Goal: Task Accomplishment & Management: Manage account settings

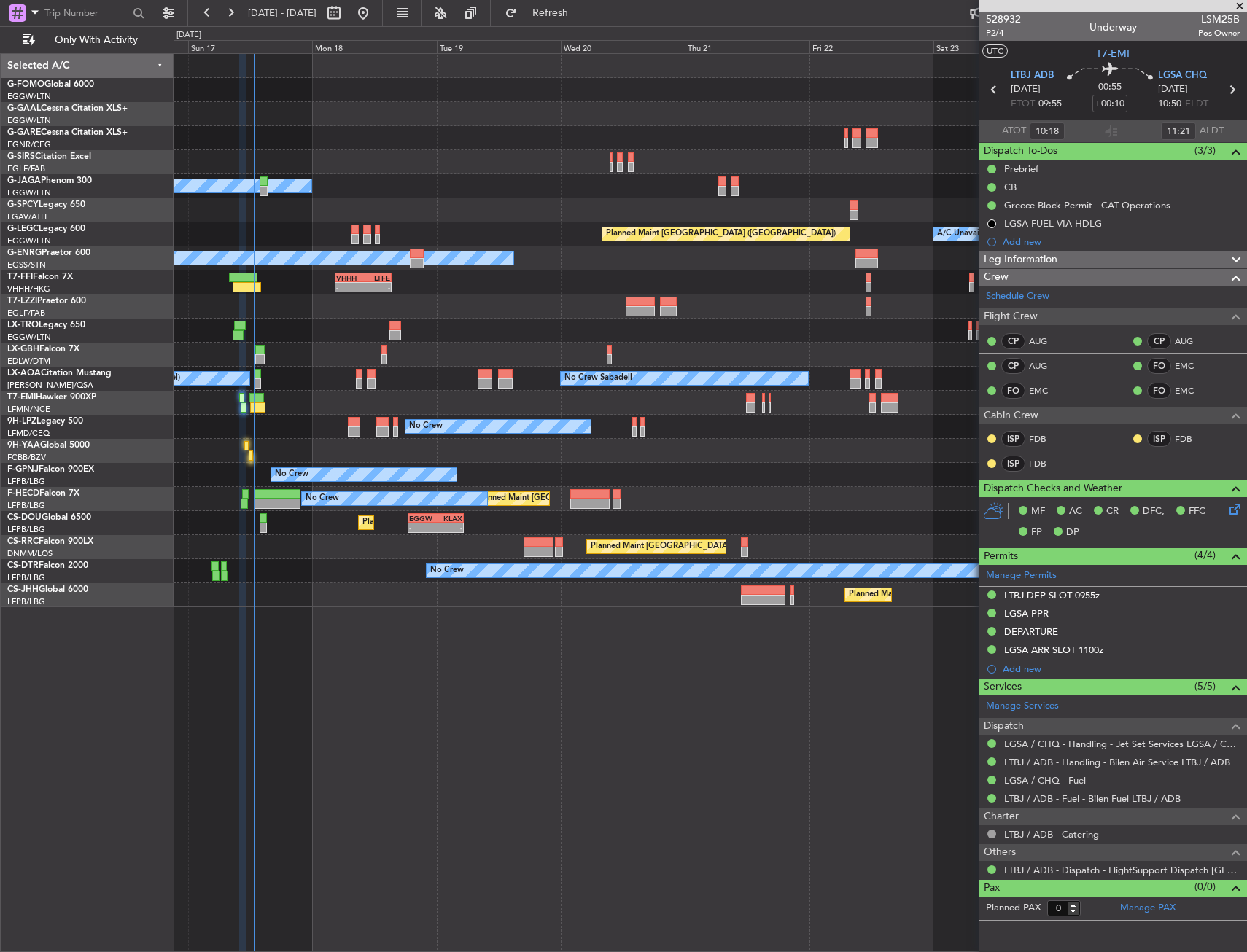
click at [245, 447] on div at bounding box center [246, 445] width 5 height 10
type input "-00:05"
type input "12:03"
type input "13"
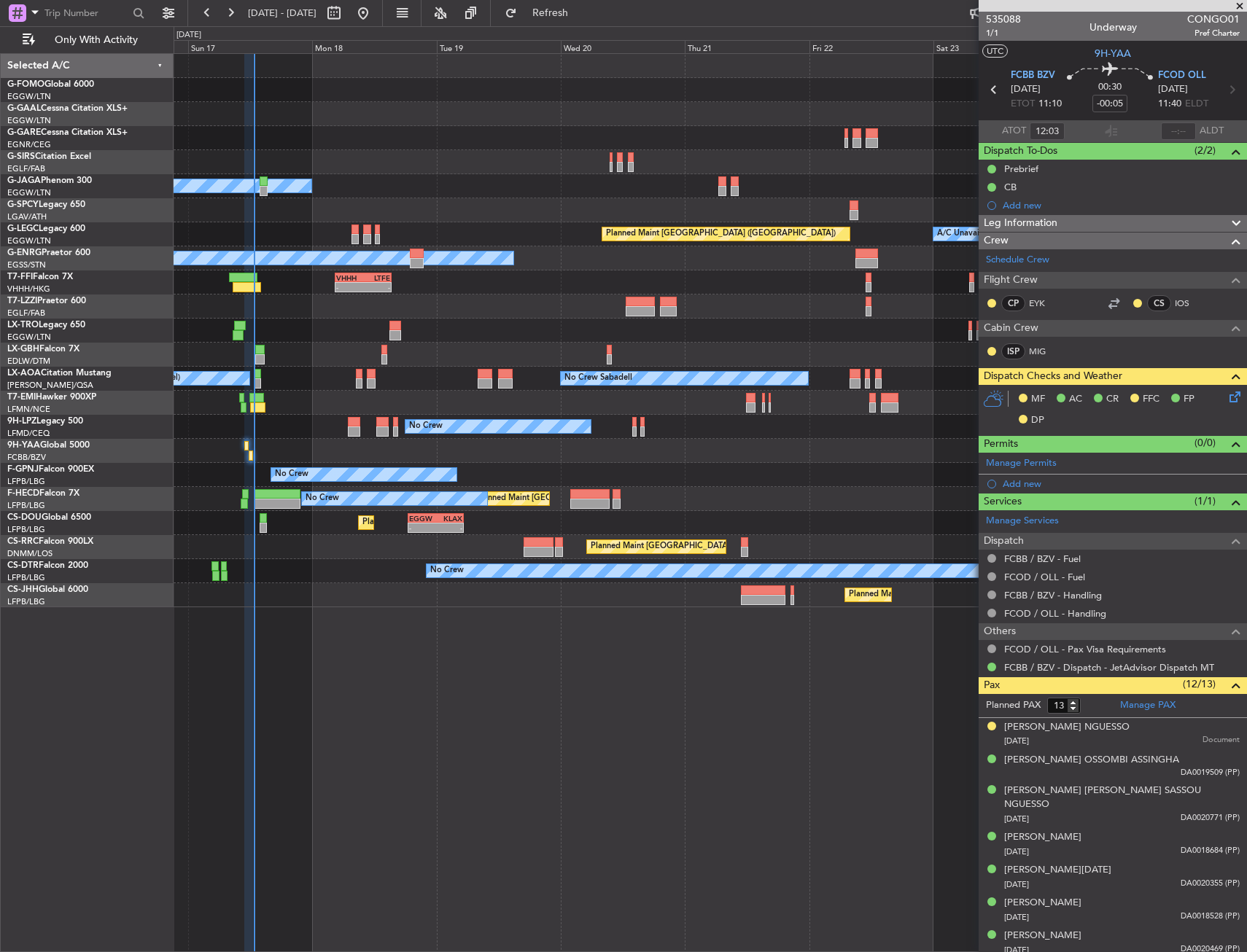
click at [526, 666] on div "Planned Maint Windsor Locks ([PERSON_NAME] Intl) Planned [GEOGRAPHIC_DATA] Owne…" at bounding box center [710, 502] width 1073 height 899
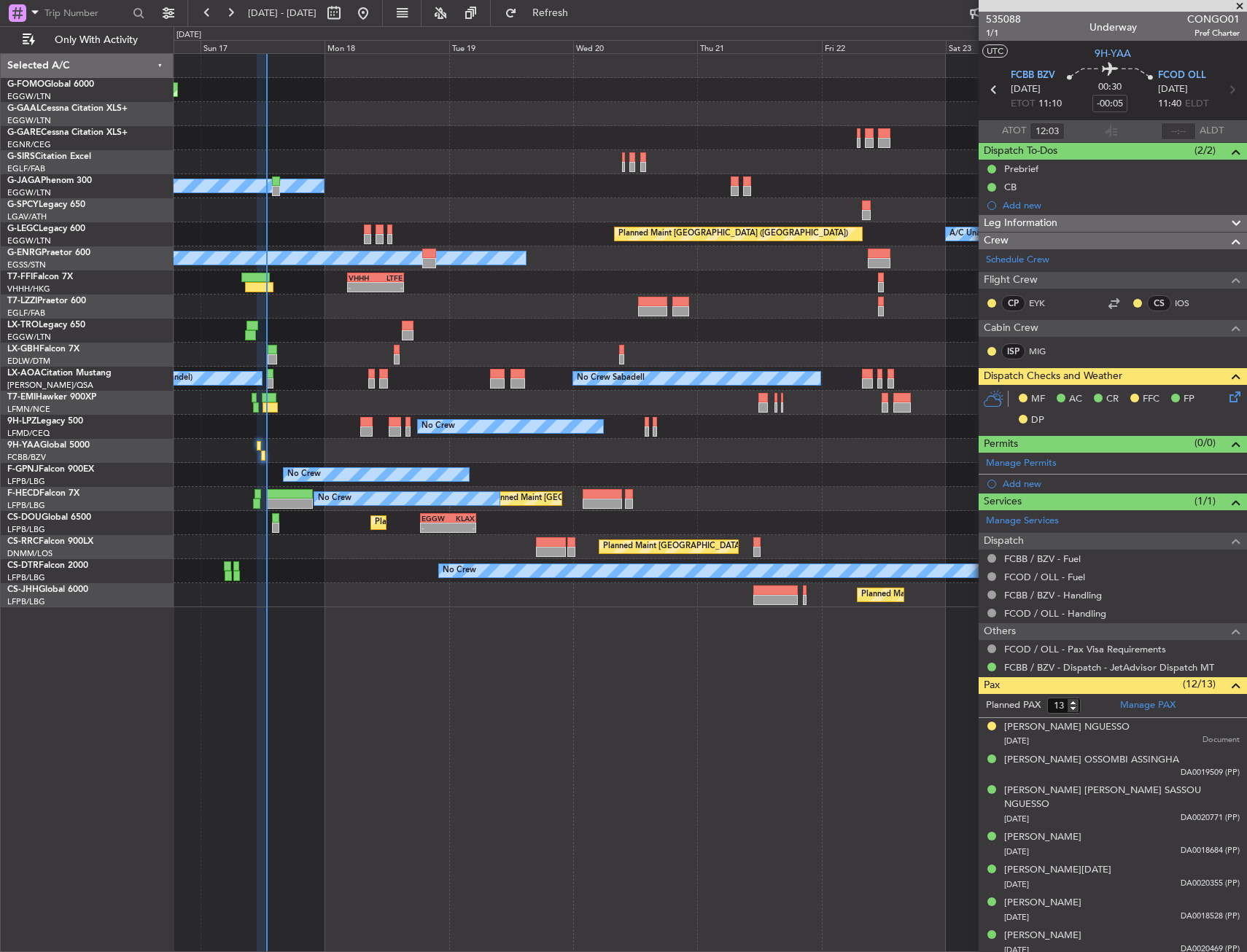
click at [642, 433] on div "Planned Maint Windsor Locks ([PERSON_NAME] Intl) Planned [GEOGRAPHIC_DATA] Owne…" at bounding box center [710, 330] width 1073 height 553
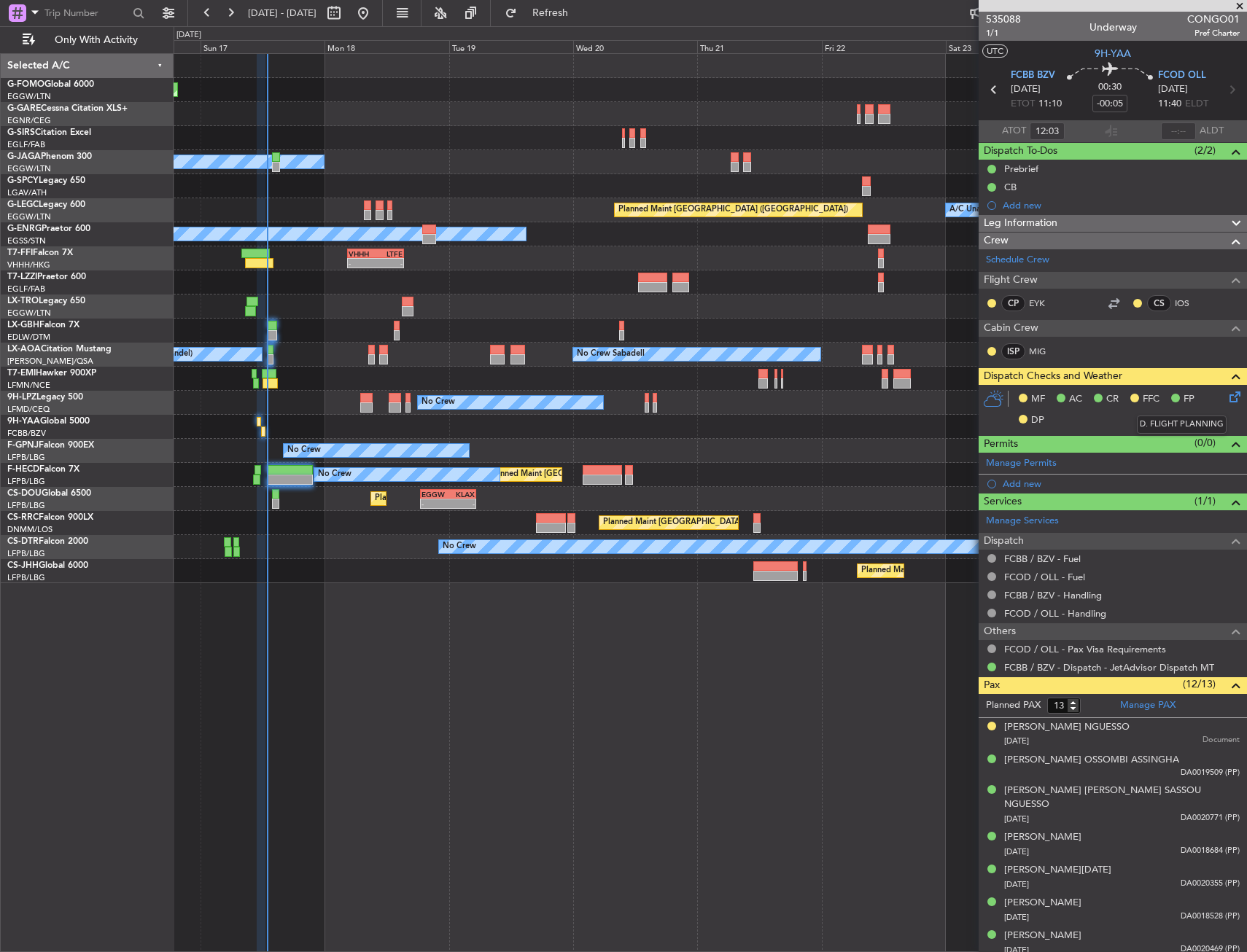
click at [1227, 401] on icon at bounding box center [1232, 394] width 12 height 12
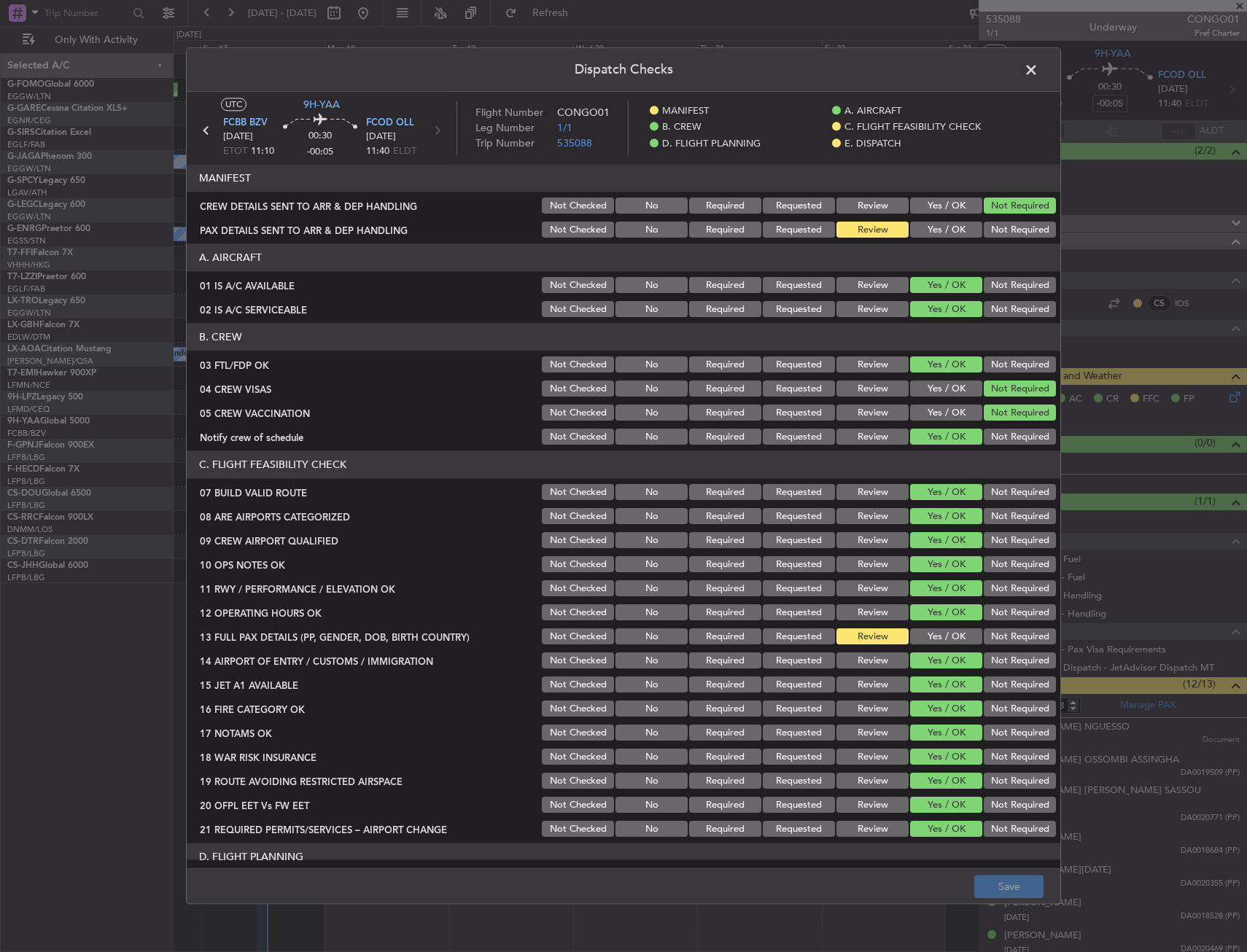
click at [922, 232] on button "Yes / OK" at bounding box center [946, 230] width 72 height 16
click at [936, 646] on div "Yes / OK" at bounding box center [944, 637] width 74 height 20
click at [936, 636] on button "Yes / OK" at bounding box center [946, 637] width 72 height 16
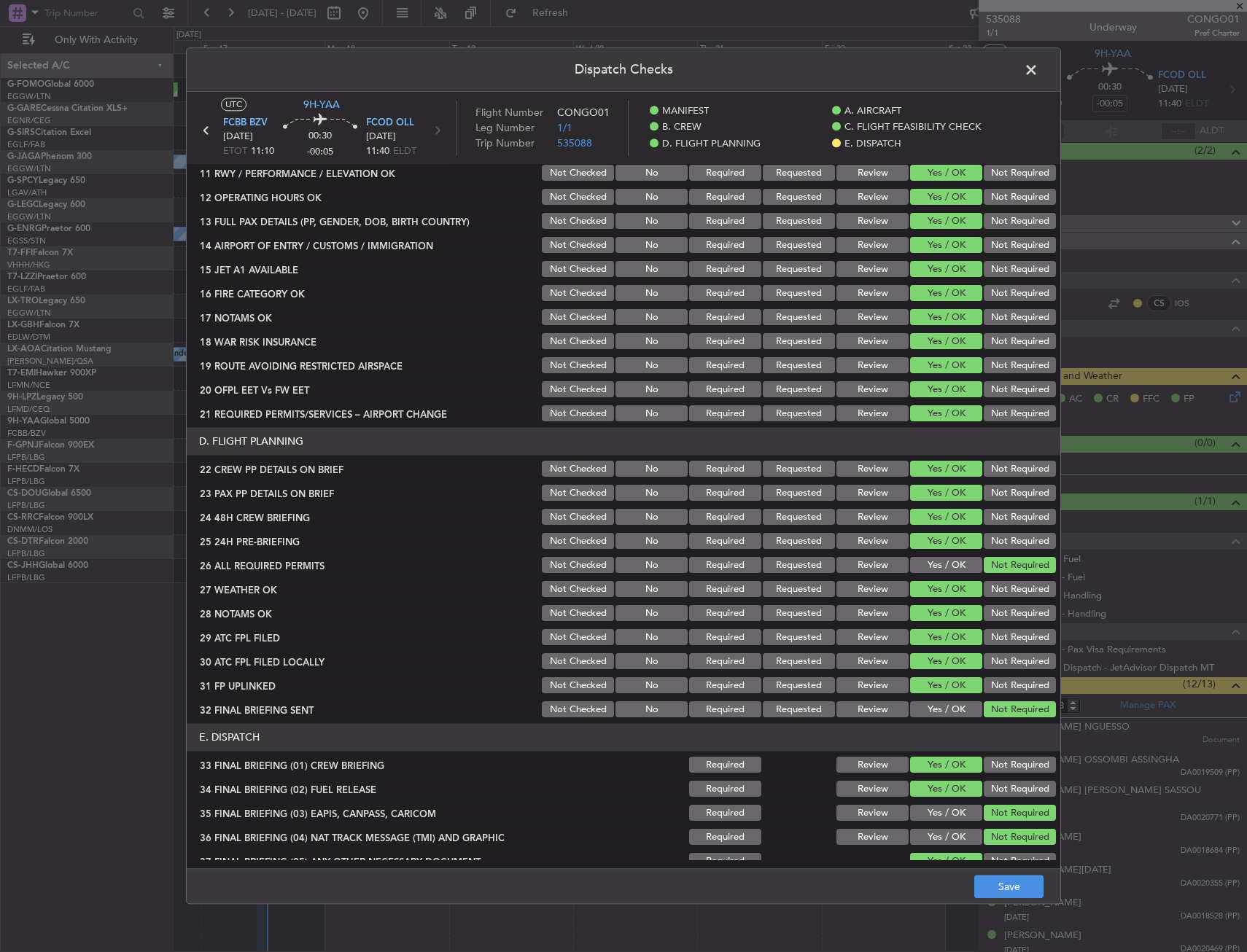
scroll to position [599, 0]
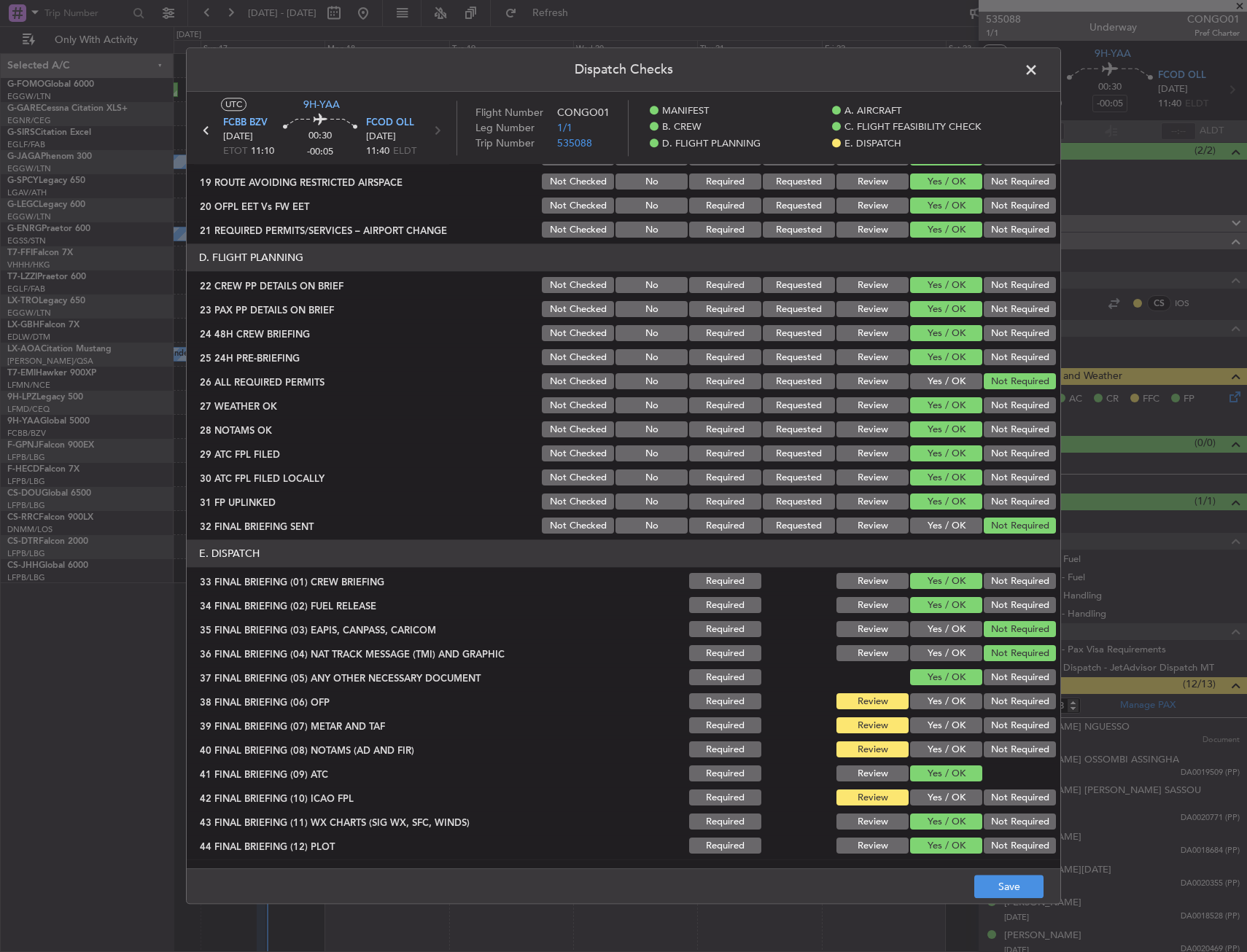
click at [943, 688] on div "Yes / OK" at bounding box center [944, 678] width 74 height 20
click at [941, 710] on div "Yes / OK" at bounding box center [944, 702] width 74 height 20
click at [940, 724] on button "Yes / OK" at bounding box center [946, 726] width 72 height 16
drag, startPoint x: 935, startPoint y: 695, endPoint x: 932, endPoint y: 725, distance: 30.1
click at [935, 703] on button "Yes / OK" at bounding box center [946, 702] width 72 height 16
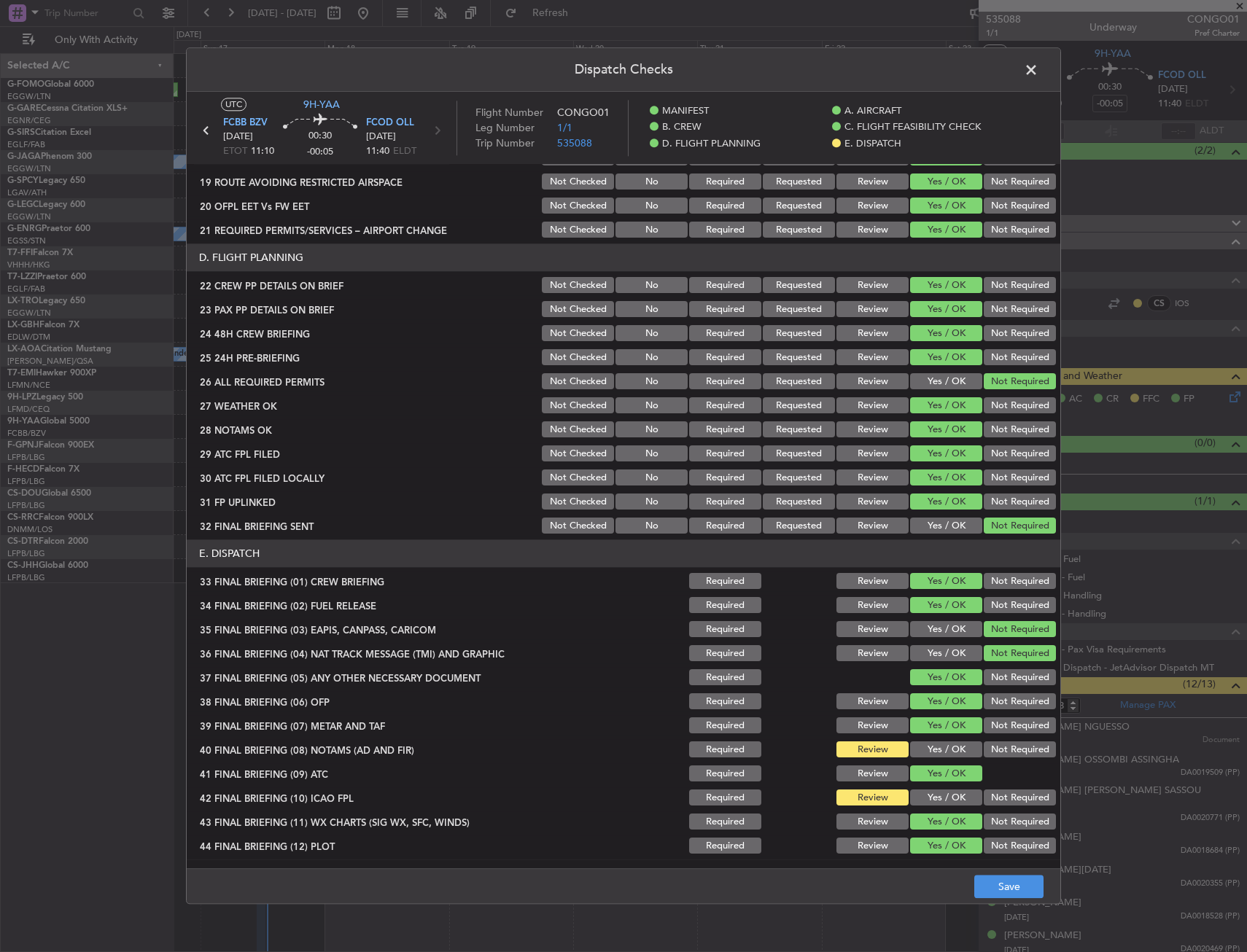
click at [920, 761] on section "E. DISPATCH 33 FINAL BRIEFING (01) CREW BRIEFING Required Review Yes / OK Not R…" at bounding box center [623, 699] width 874 height 316
click at [926, 804] on button "Yes / OK" at bounding box center [946, 798] width 72 height 16
click at [919, 745] on button "Yes / OK" at bounding box center [946, 751] width 72 height 16
click at [1007, 899] on footer "Save" at bounding box center [623, 886] width 874 height 35
click at [1003, 889] on button "Save" at bounding box center [1009, 887] width 70 height 24
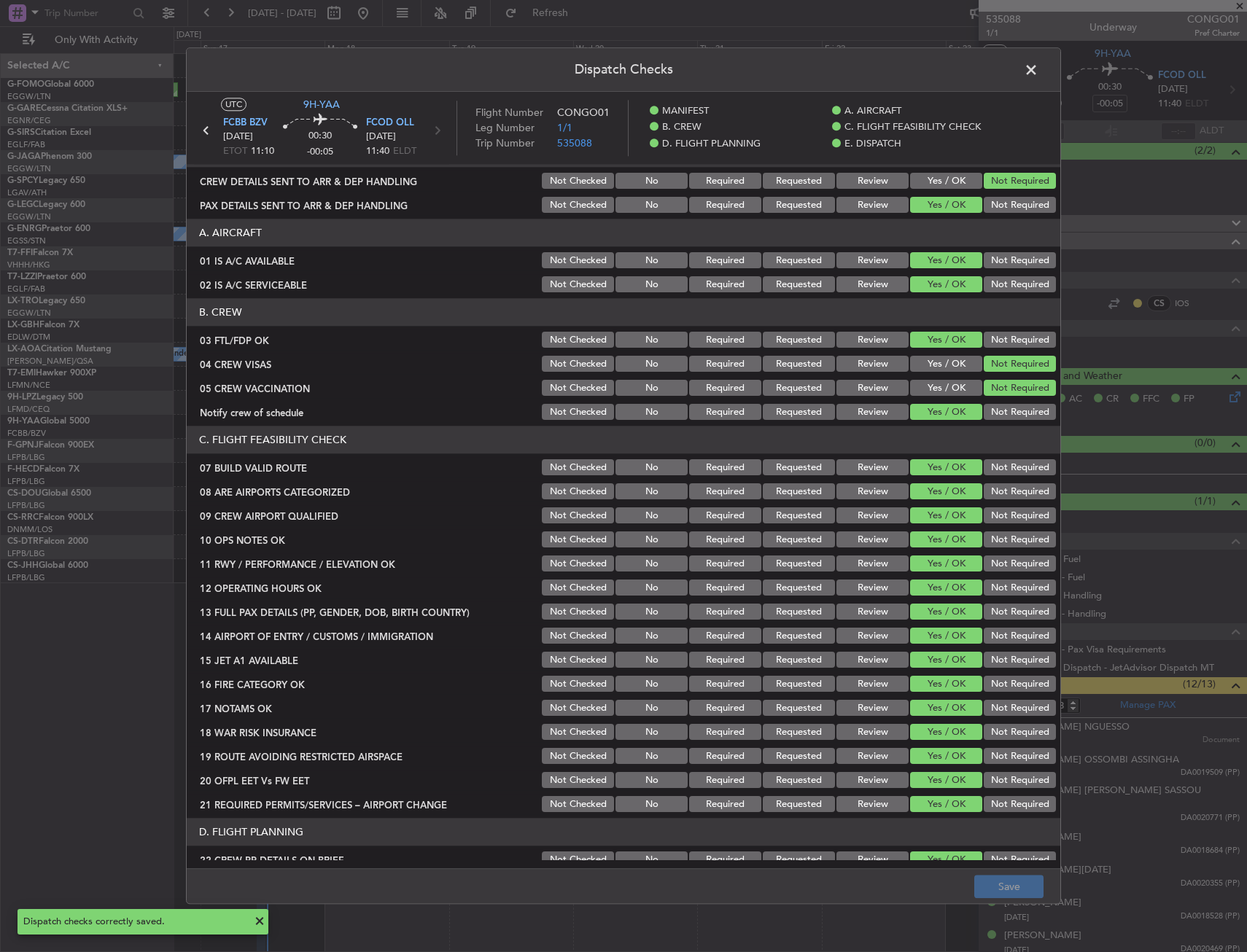
scroll to position [16, 0]
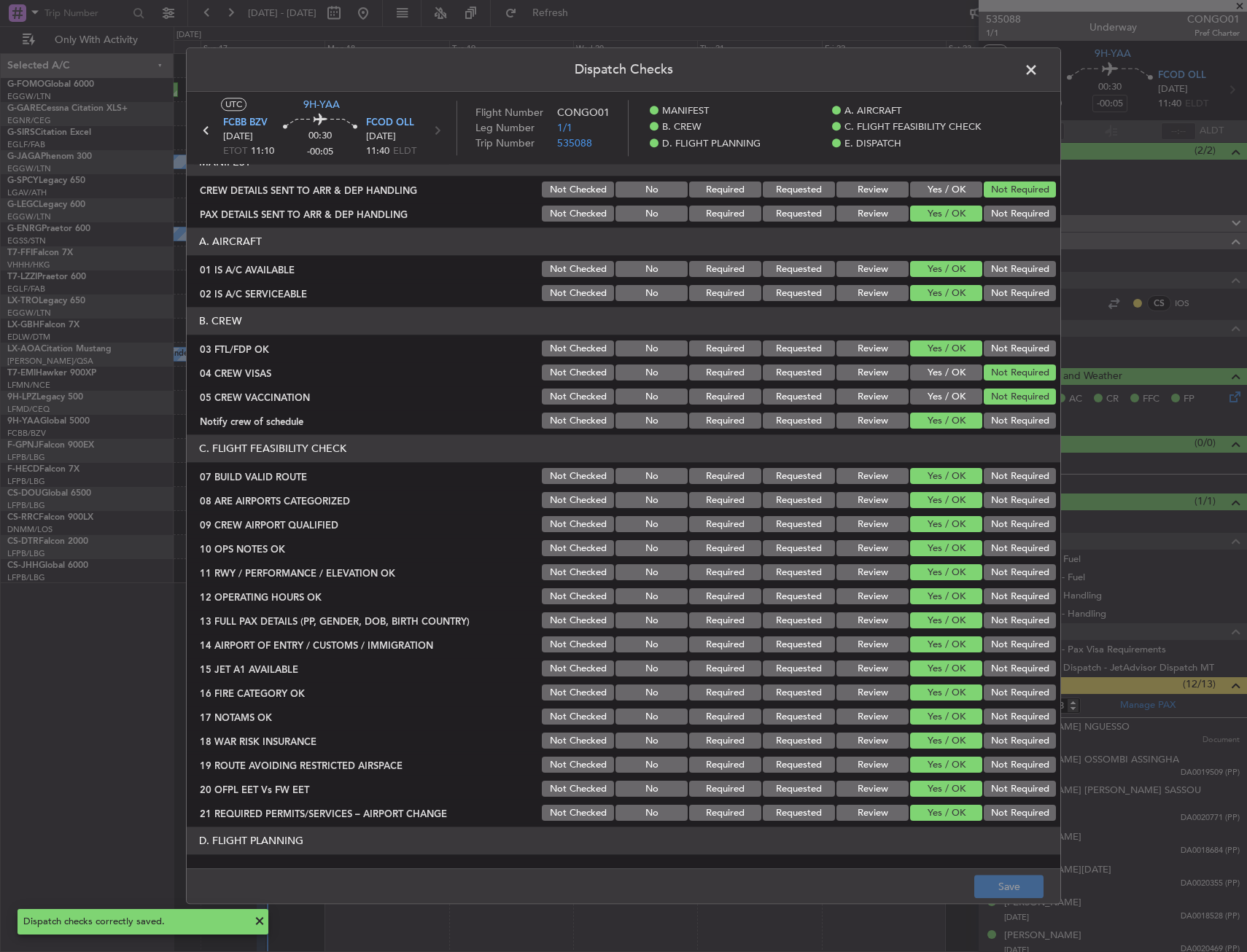
click at [1038, 71] on span at bounding box center [1038, 74] width 0 height 29
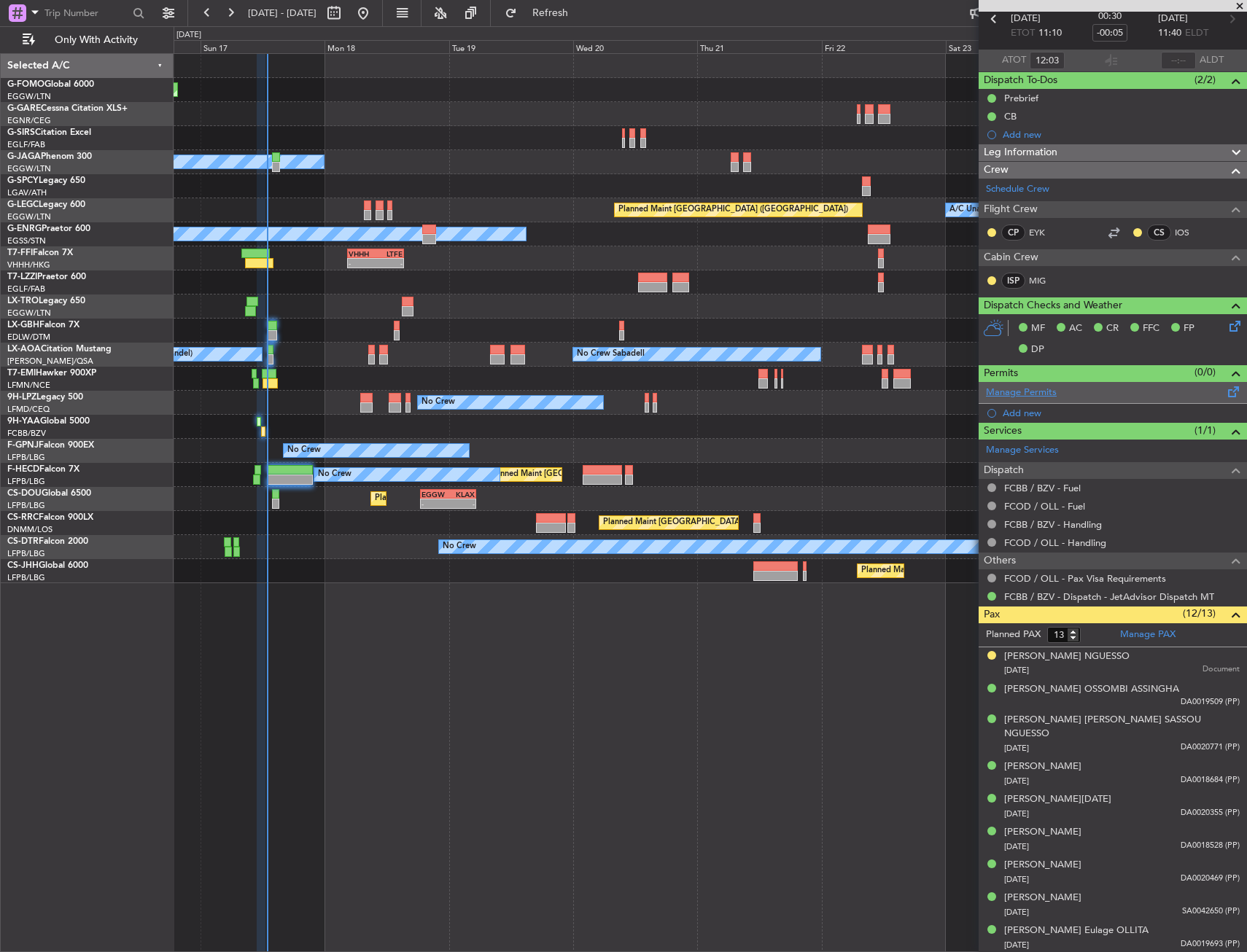
scroll to position [0, 0]
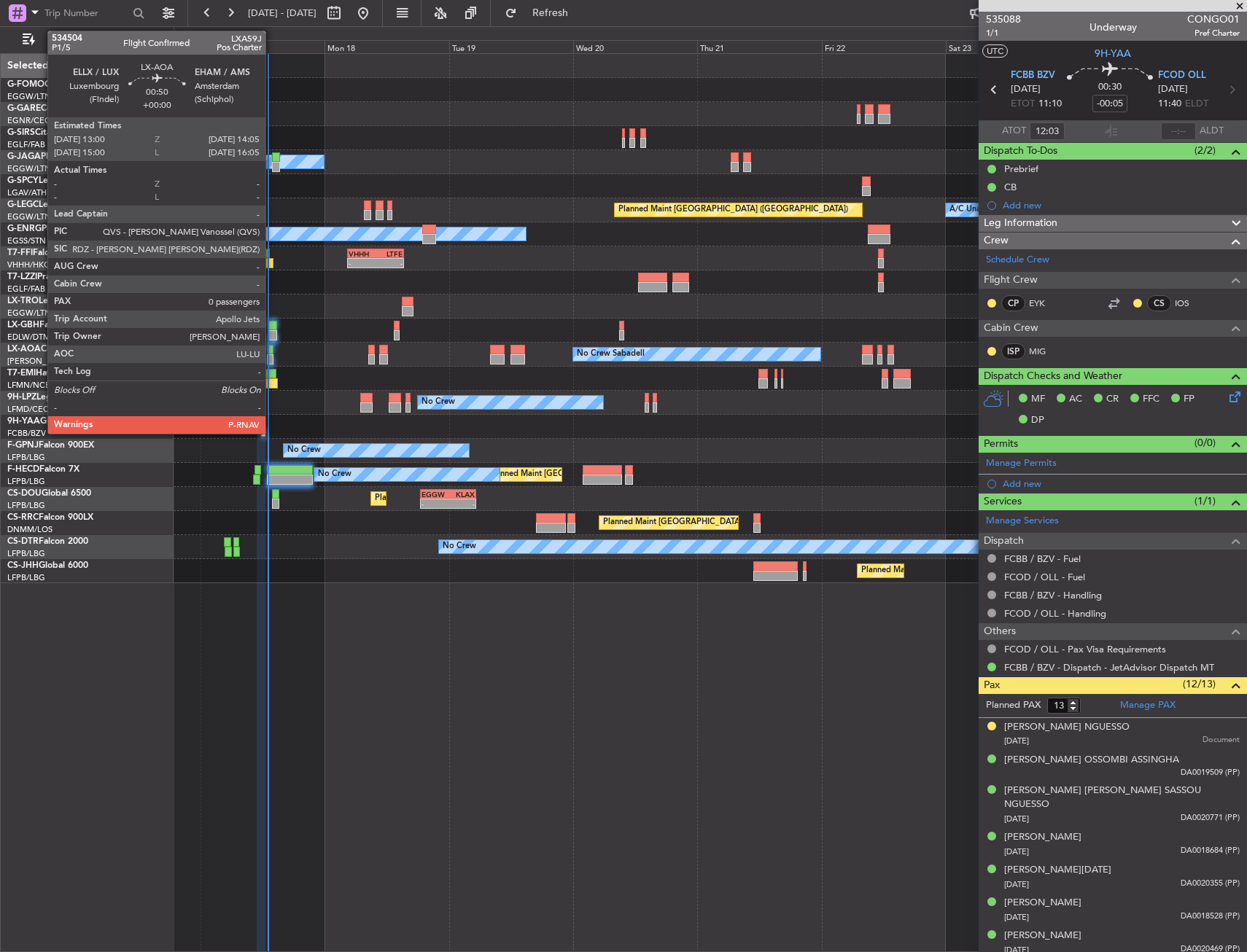
click at [272, 355] on div at bounding box center [270, 358] width 5 height 10
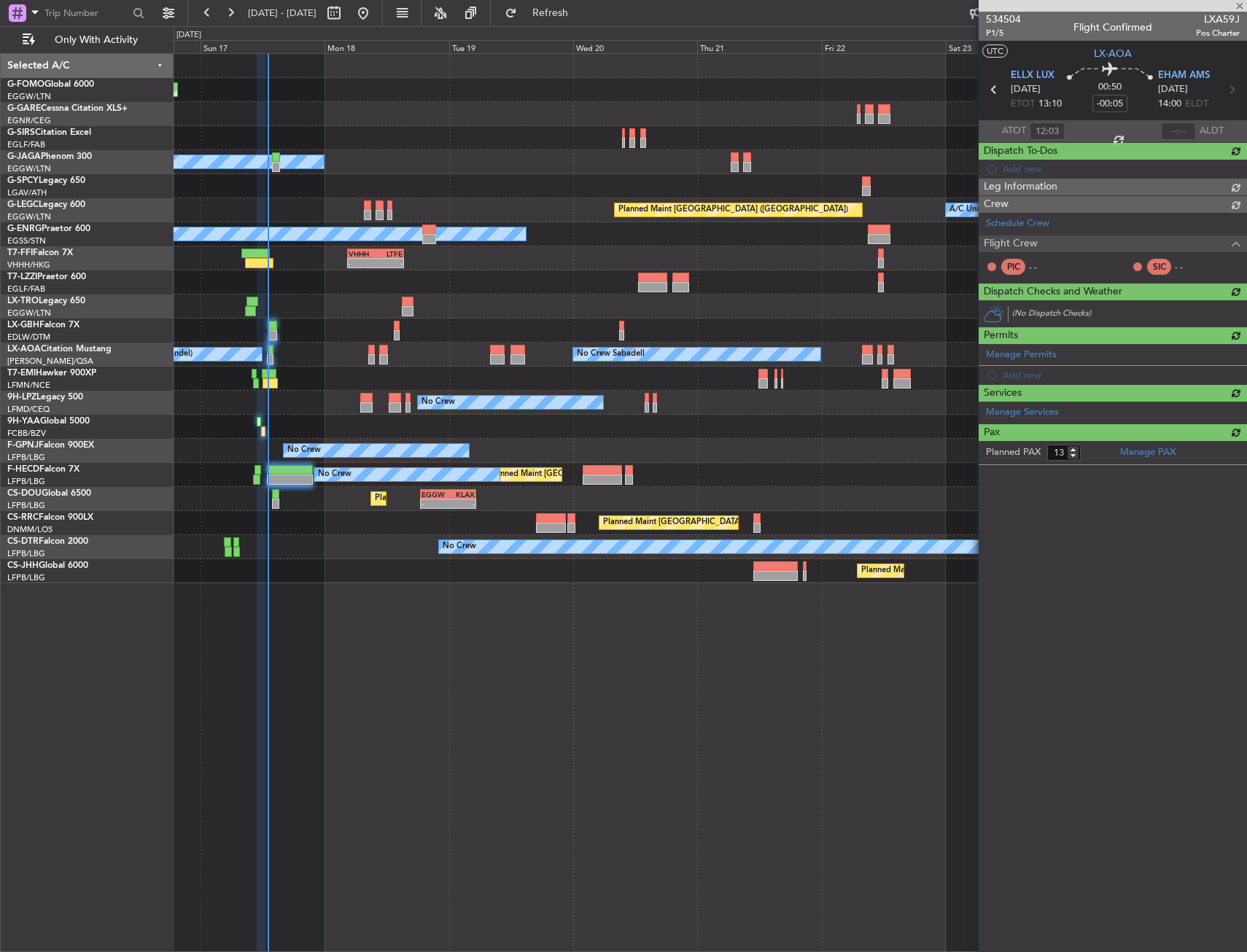
type input "0"
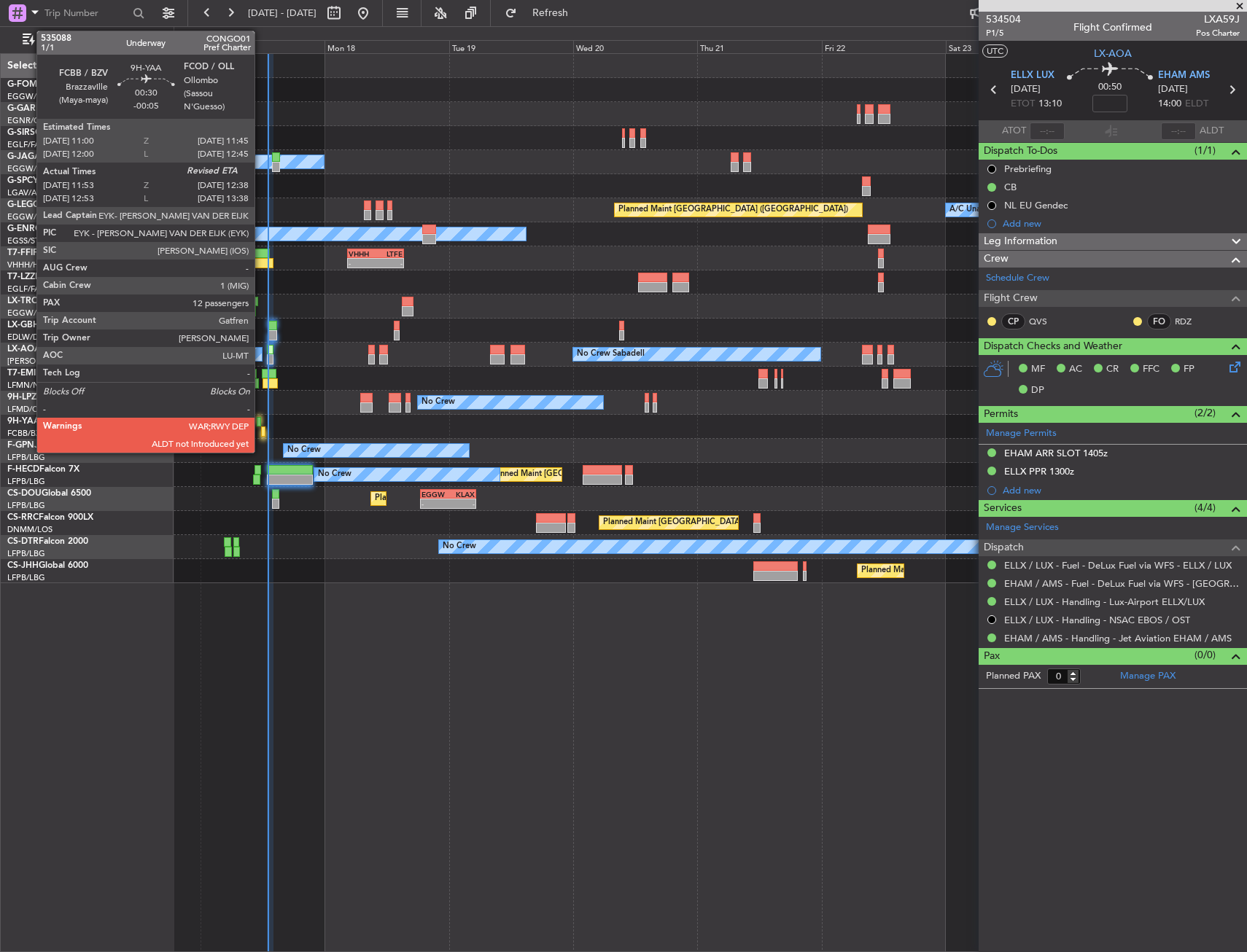
click at [261, 423] on div at bounding box center [259, 422] width 5 height 10
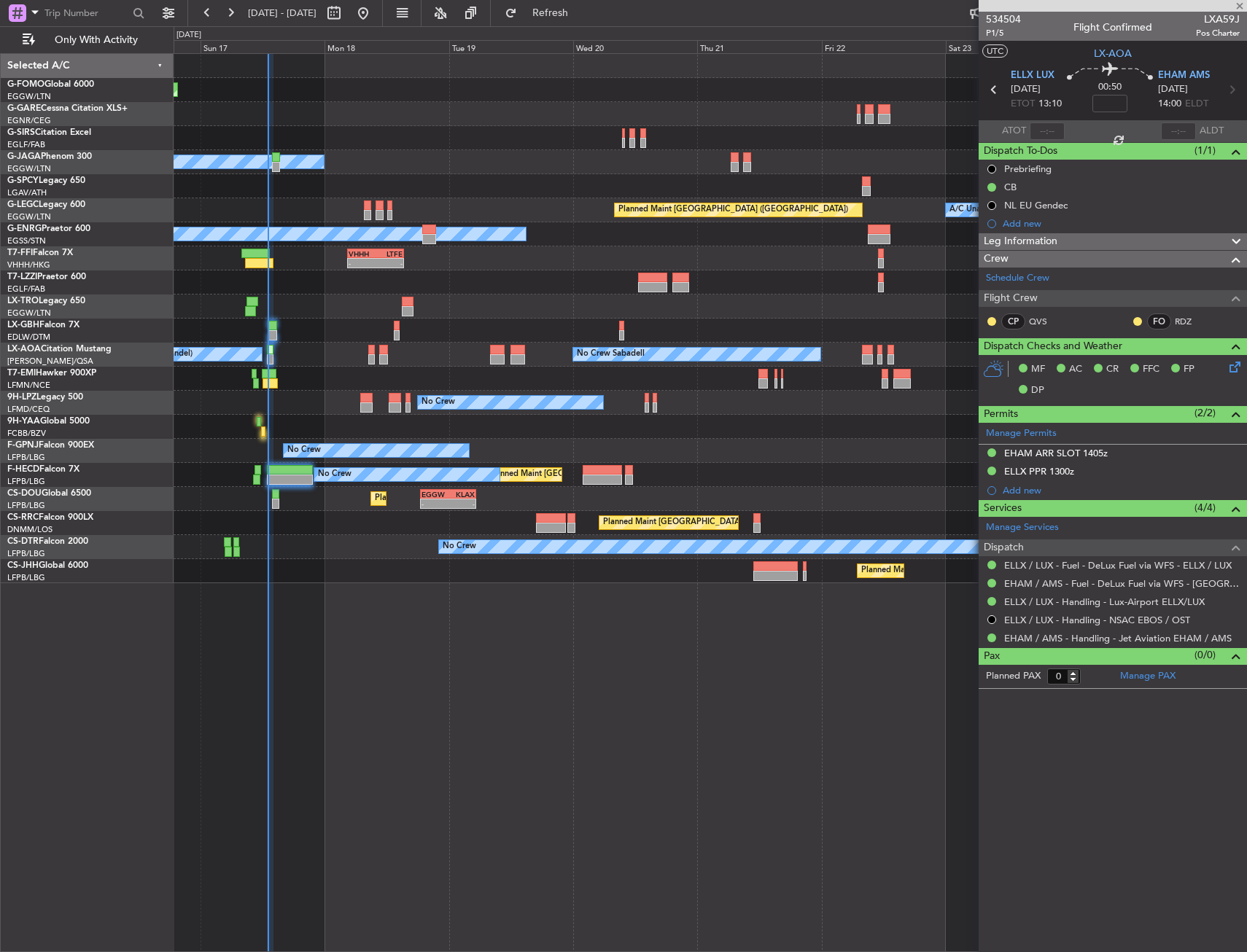
type input "-00:05"
type input "12:03"
type input "13"
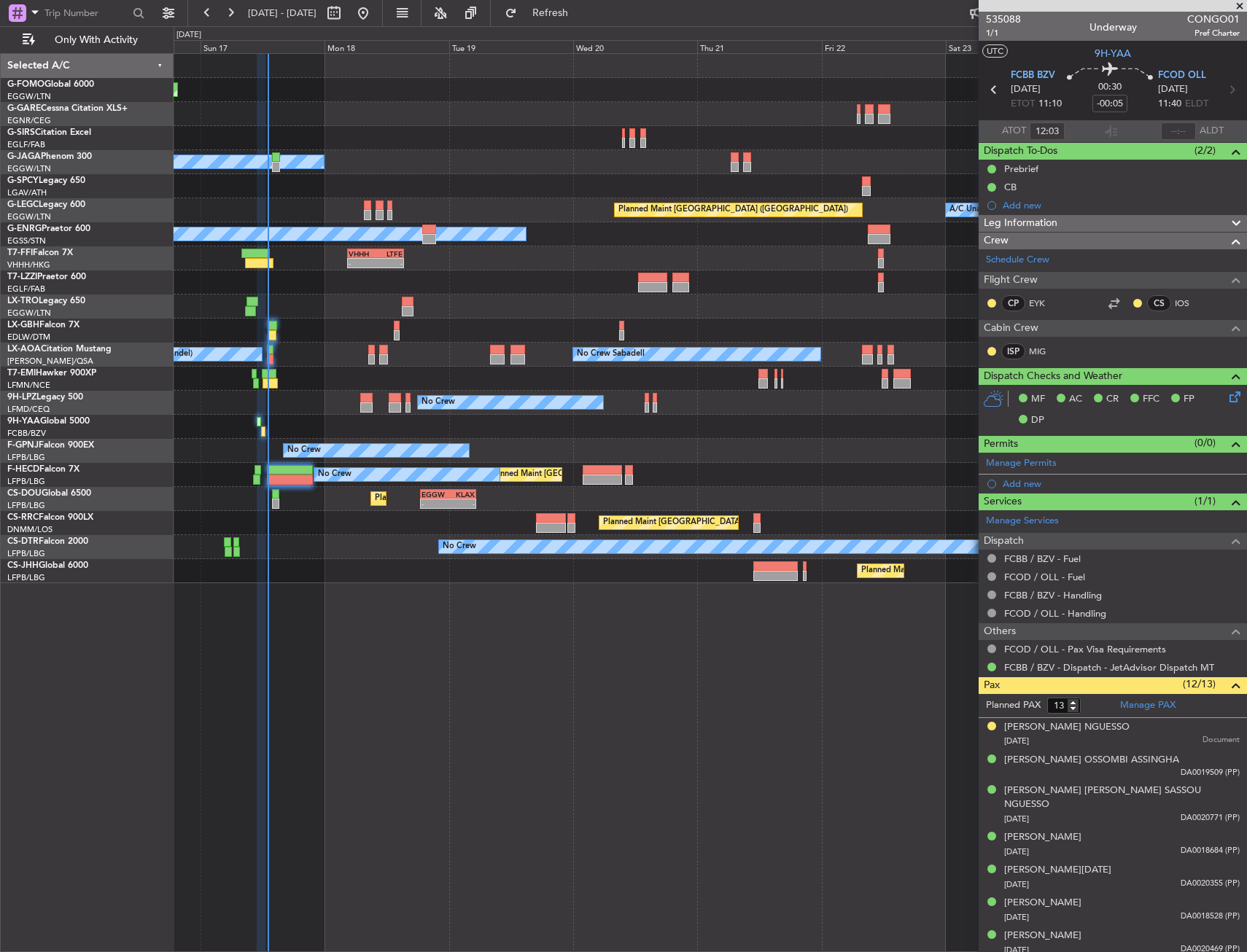
click at [273, 723] on div "Planned Maint Windsor Locks ([PERSON_NAME] Intl) Owner A/C Unavailable [GEOGRAP…" at bounding box center [710, 502] width 1073 height 899
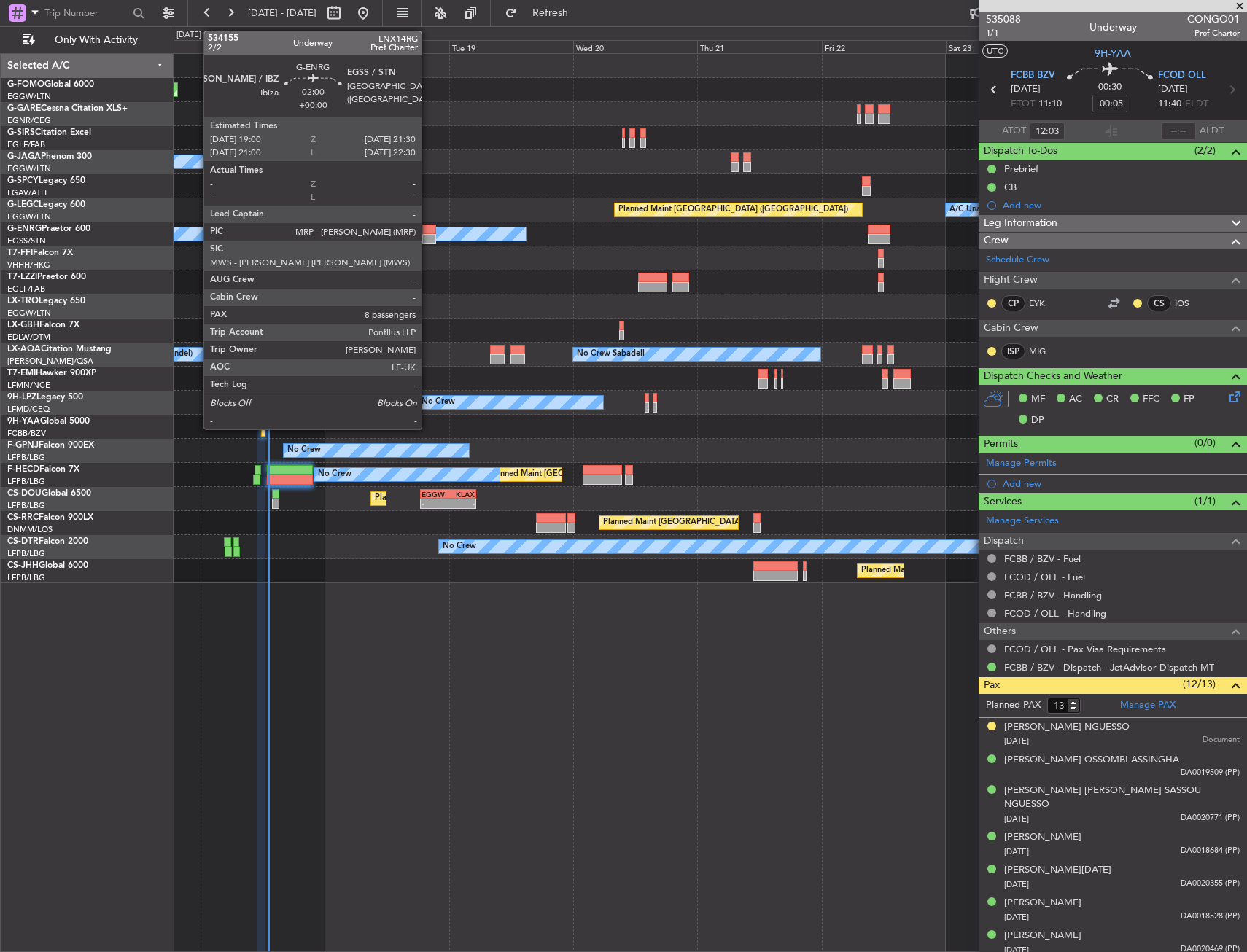
click at [428, 232] on div at bounding box center [429, 230] width 13 height 10
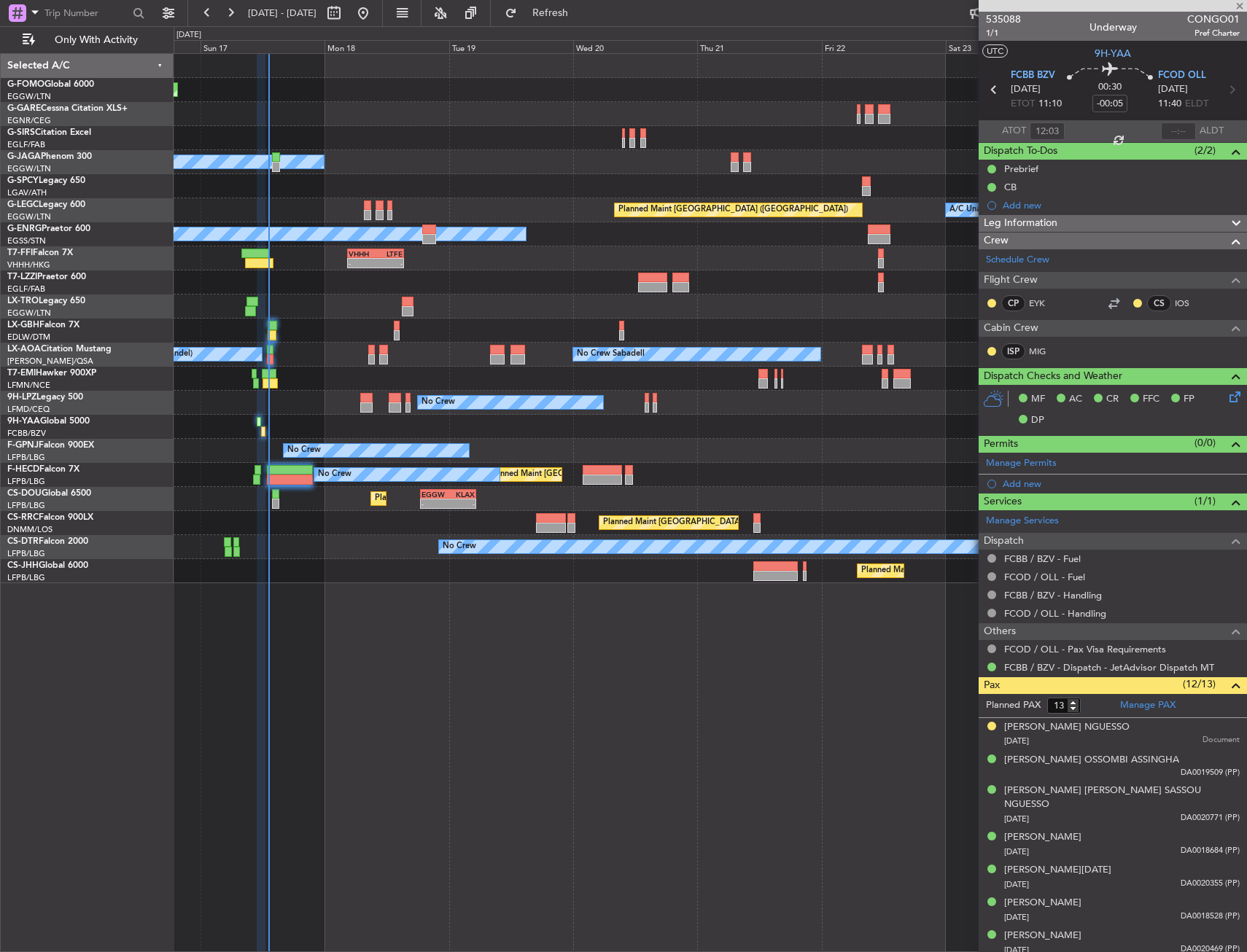
click at [457, 252] on div "- - VHHH 04:30 Z LTFE 15:20 Z" at bounding box center [710, 258] width 1073 height 24
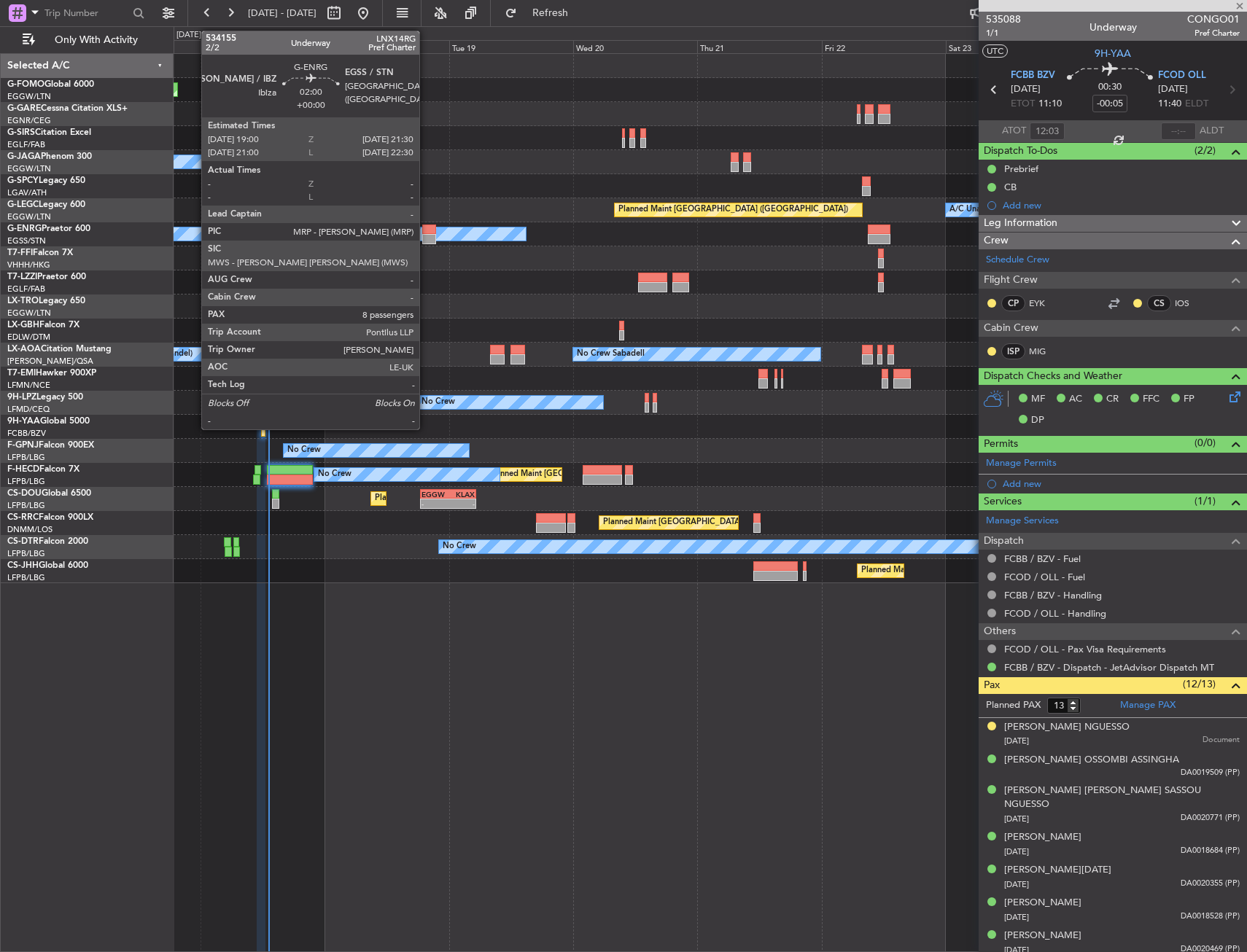
type input "8"
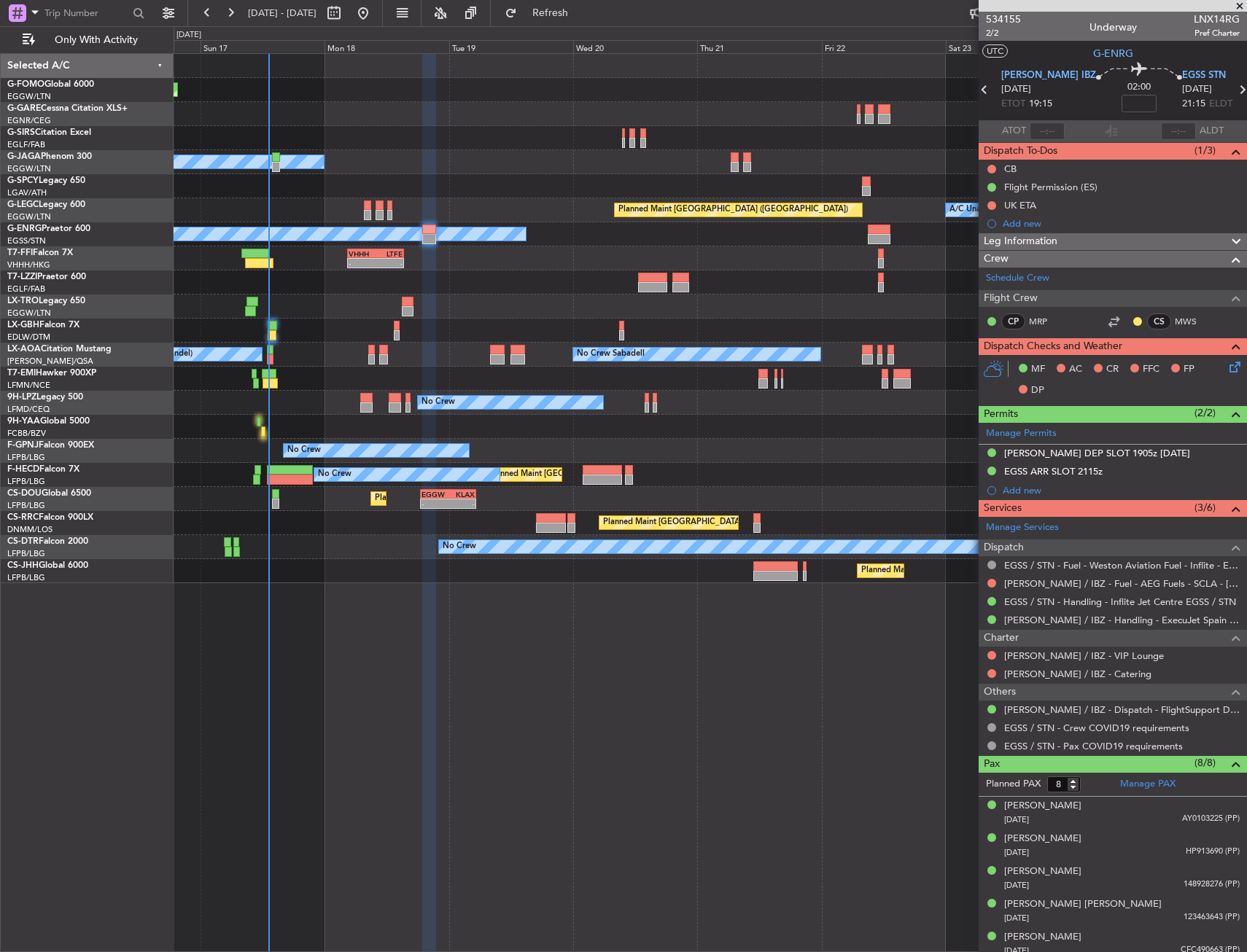
drag, startPoint x: 991, startPoint y: 620, endPoint x: 991, endPoint y: 652, distance: 32.0
click at [991, 620] on button at bounding box center [992, 620] width 9 height 9
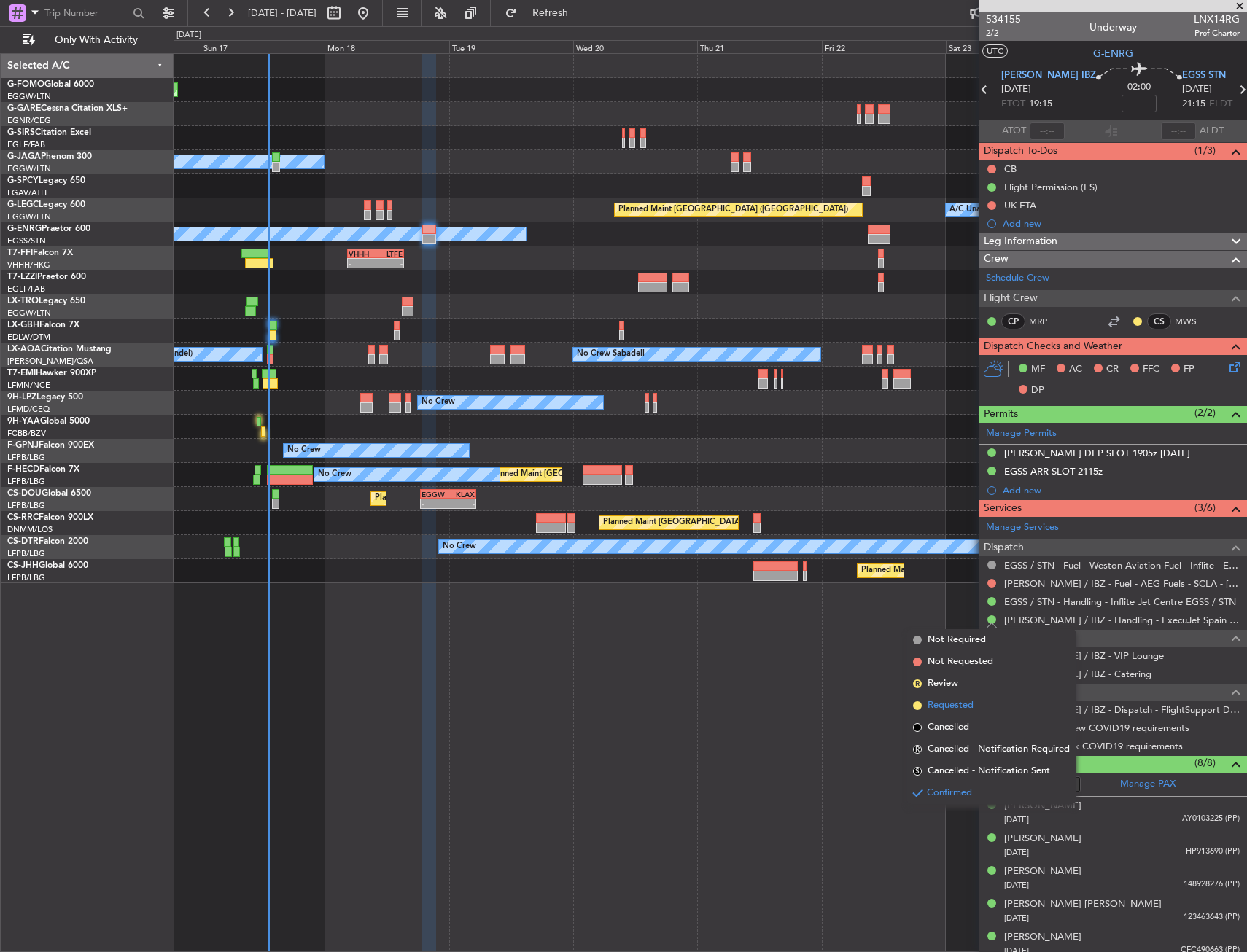
click at [973, 708] on span "Requested" at bounding box center [951, 706] width 46 height 15
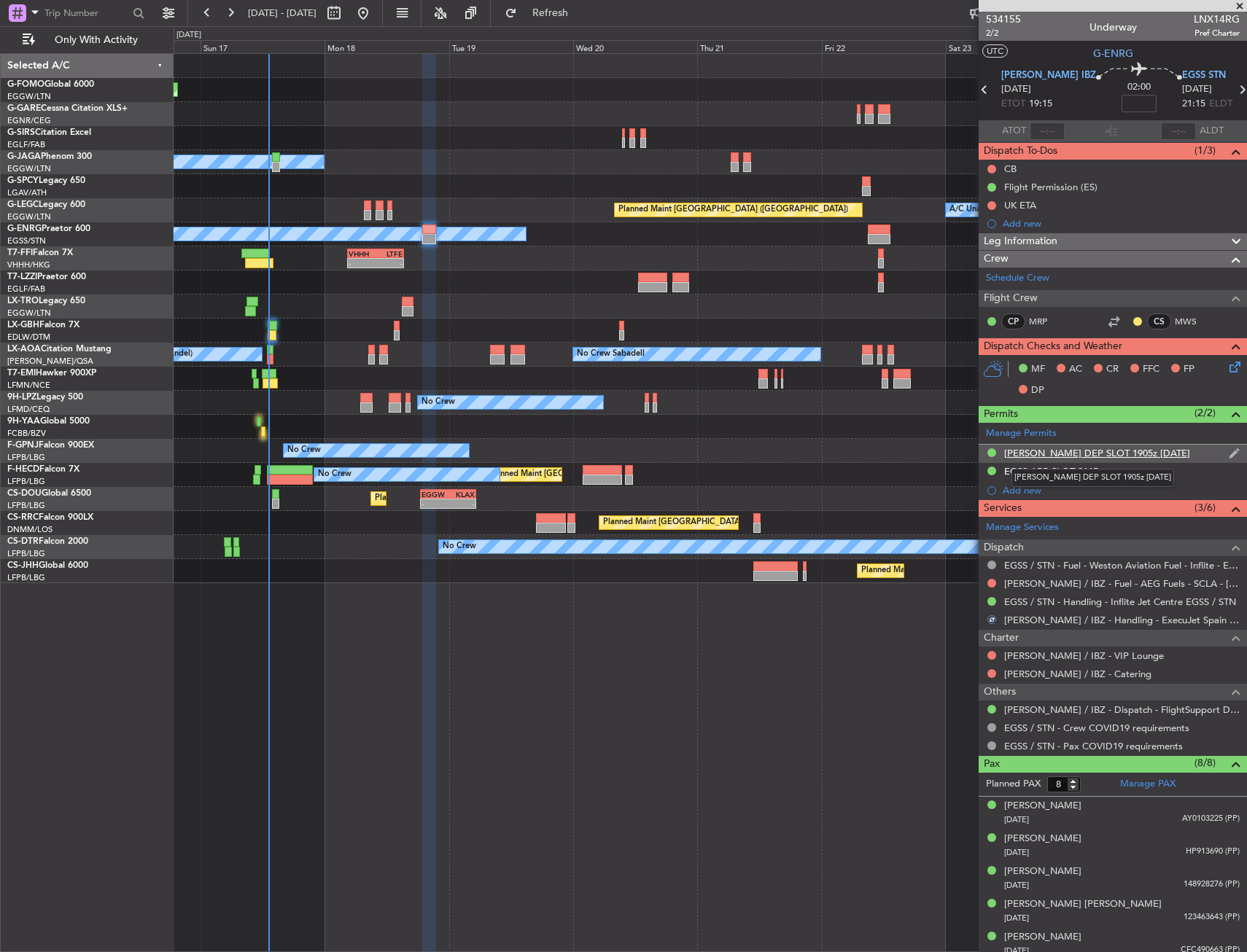
click at [1092, 455] on div "[PERSON_NAME] DEP SLOT 1905z [DATE]" at bounding box center [1097, 454] width 186 height 13
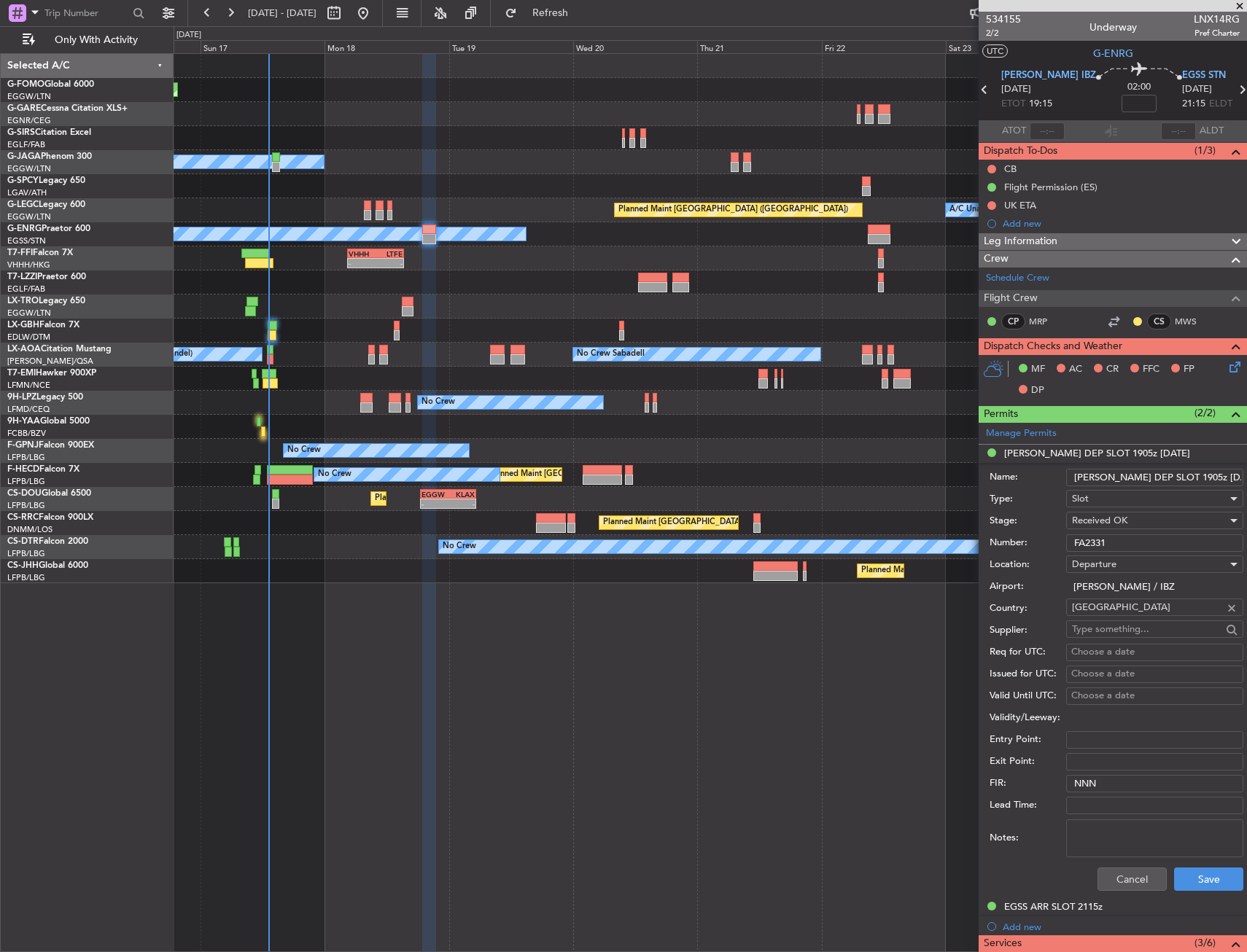
drag, startPoint x: 1150, startPoint y: 478, endPoint x: 1163, endPoint y: 480, distance: 13.2
click at [1163, 480] on input "[PERSON_NAME] DEP SLOT 1905z [DATE]" at bounding box center [1155, 477] width 177 height 17
click at [1199, 477] on input "[PERSON_NAME] DEP SLOT 1915z [DATE]" at bounding box center [1155, 477] width 177 height 17
type input "[PERSON_NAME] DEP SLOT 1915z"
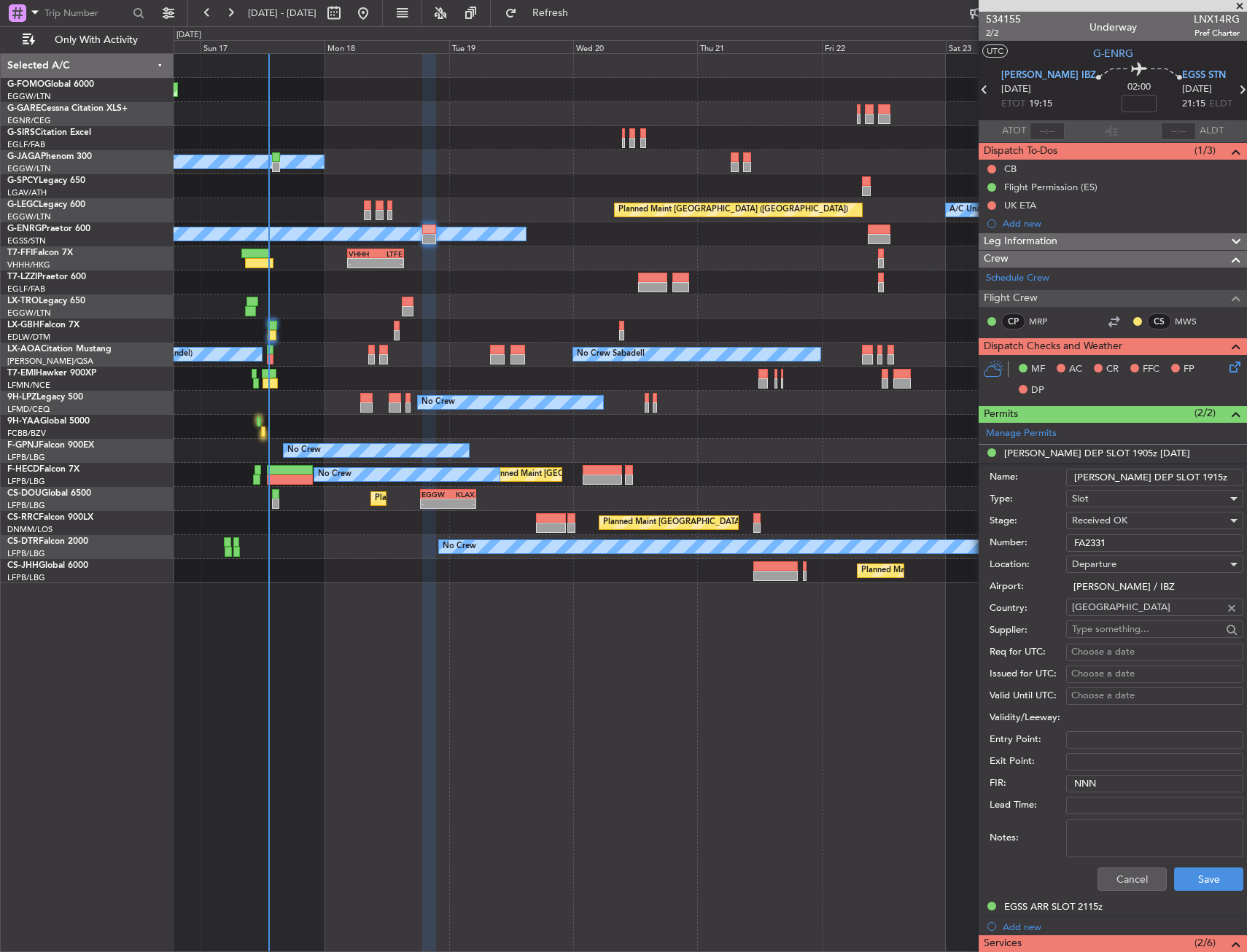
click at [1127, 517] on span "Received OK" at bounding box center [1100, 520] width 56 height 13
drag, startPoint x: 1120, startPoint y: 626, endPoint x: 1127, endPoint y: 596, distance: 30.8
click at [1121, 626] on span "Cancelled" at bounding box center [1149, 636] width 153 height 22
click at [1124, 521] on div "Cancelled" at bounding box center [1150, 520] width 156 height 22
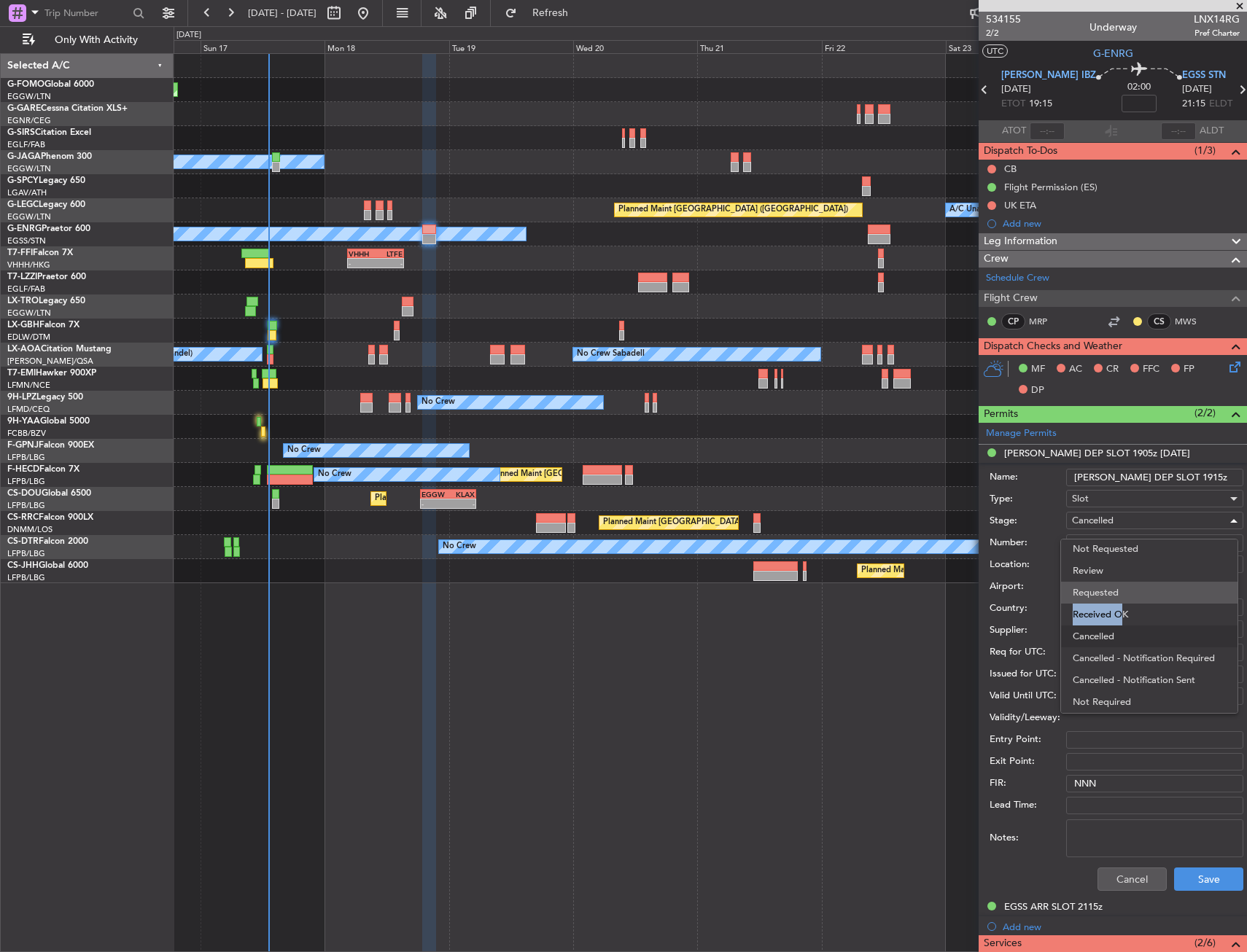
click at [1116, 594] on div "Denied Not Requested Review Requested Received OK Cancelled Cancelled - Notific…" at bounding box center [1149, 626] width 178 height 175
drag, startPoint x: 1116, startPoint y: 594, endPoint x: 1112, endPoint y: 575, distance: 19.4
click at [1116, 594] on span "Requested" at bounding box center [1149, 593] width 153 height 22
click at [1110, 572] on div "Departure" at bounding box center [1150, 564] width 156 height 22
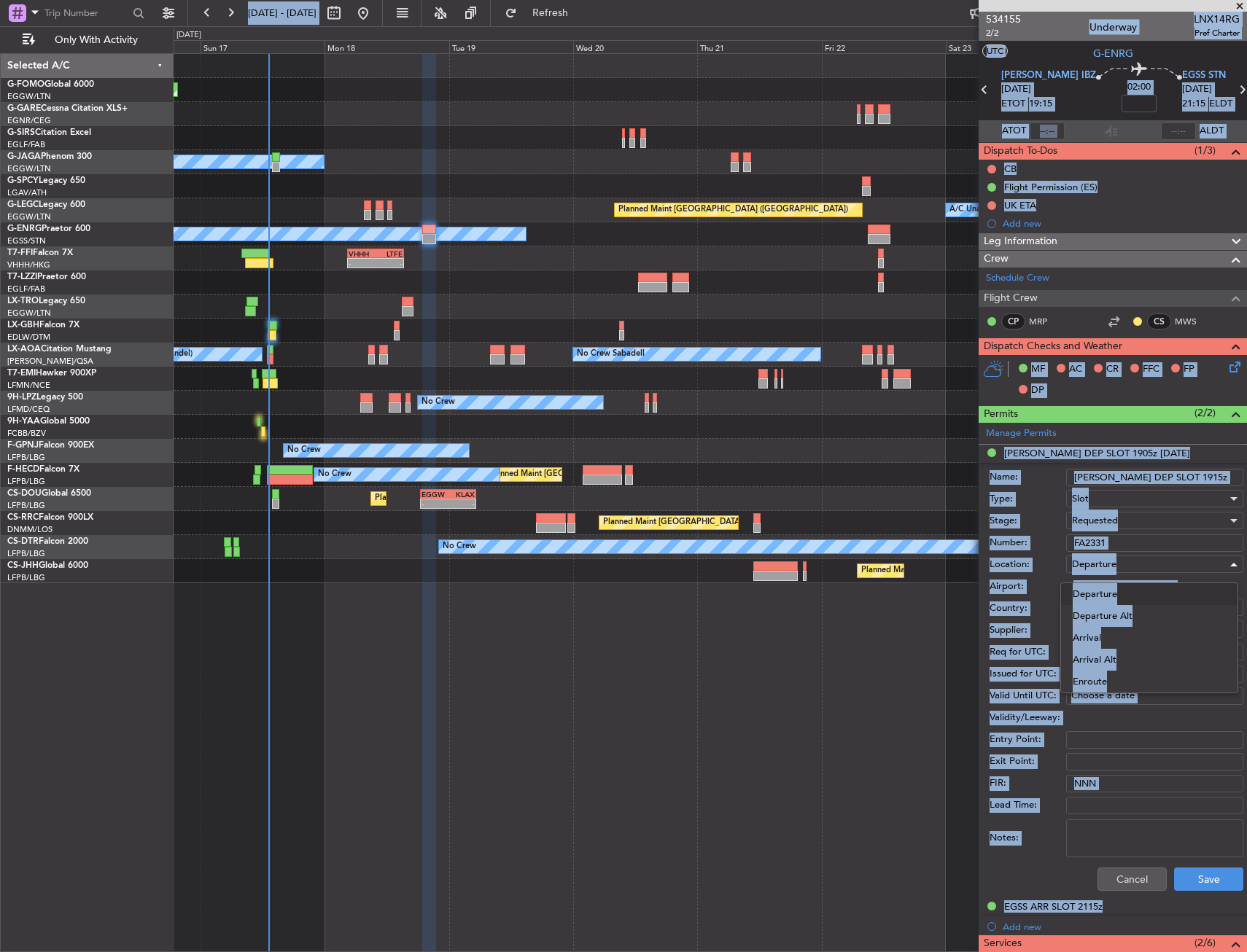
click at [1115, 546] on div at bounding box center [623, 476] width 1247 height 952
click at [1115, 546] on input "FA2331" at bounding box center [1155, 542] width 177 height 17
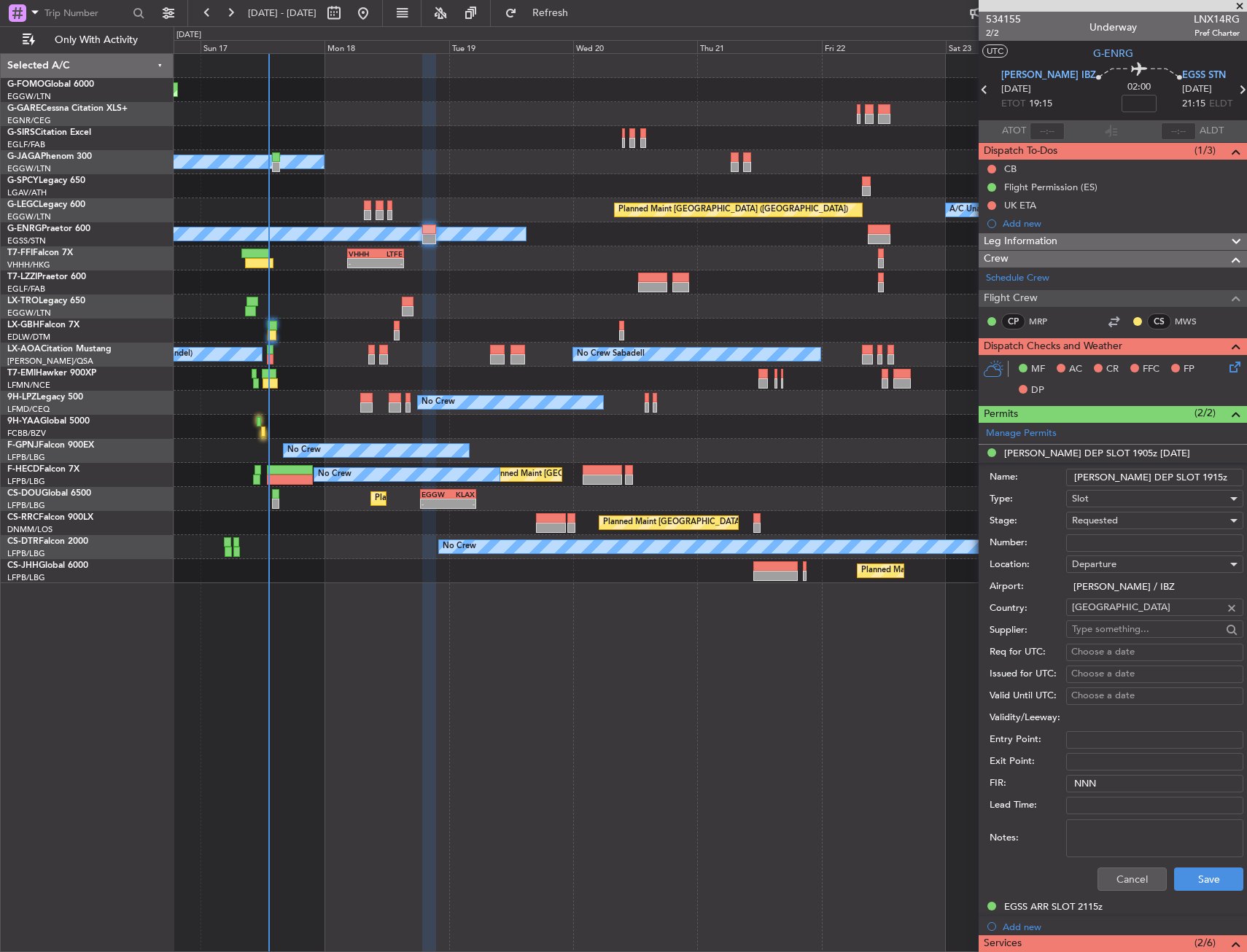
type input "q"
click at [1212, 868] on button "Save" at bounding box center [1209, 880] width 70 height 24
